Goal: Task Accomplishment & Management: Use online tool/utility

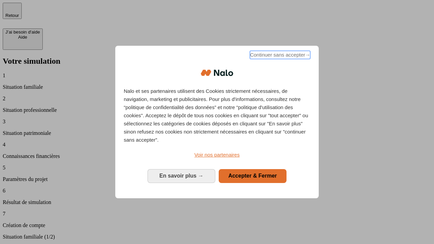
click at [279, 56] on span "Continuer sans accepter →" at bounding box center [280, 55] width 60 height 8
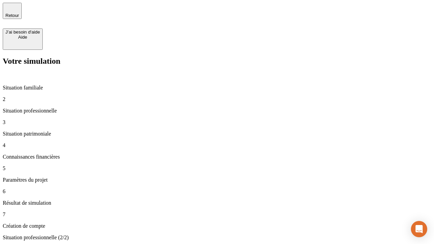
type input "30 000"
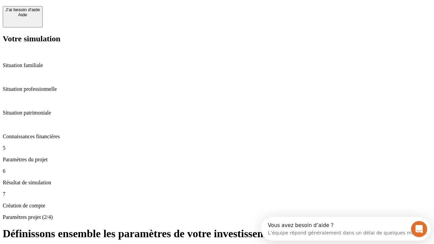
scroll to position [6, 0]
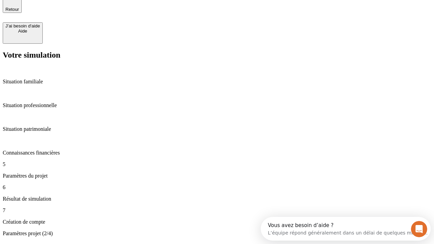
type input "25"
type input "5"
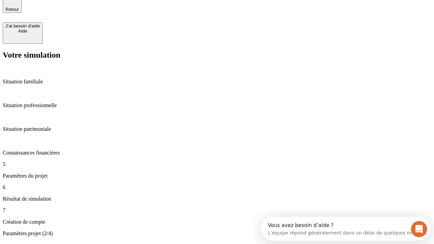
type input "1 000"
type input "640"
